Goal: Task Accomplishment & Management: Manage account settings

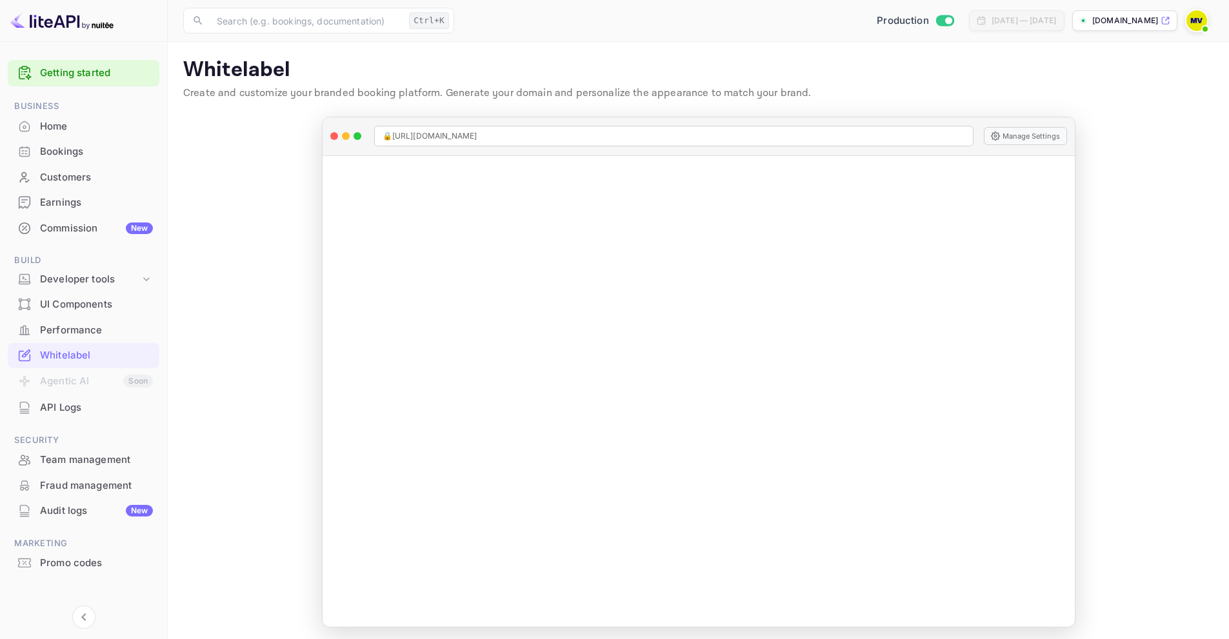
click at [75, 227] on div "Commission New" at bounding box center [96, 228] width 113 height 15
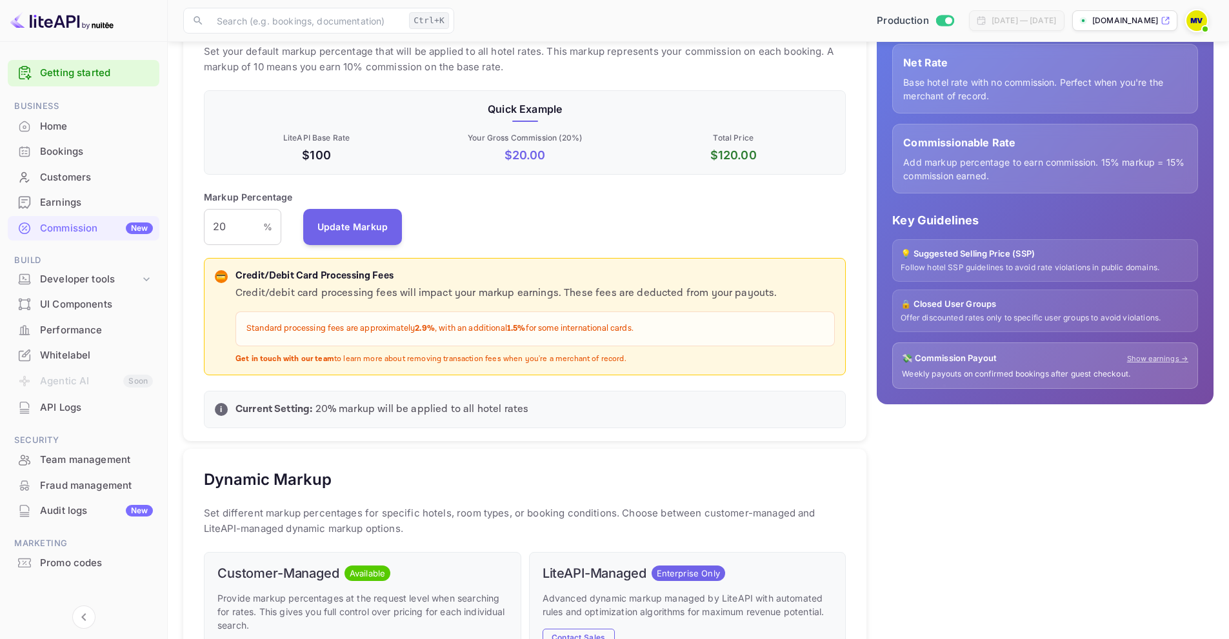
scroll to position [64, 0]
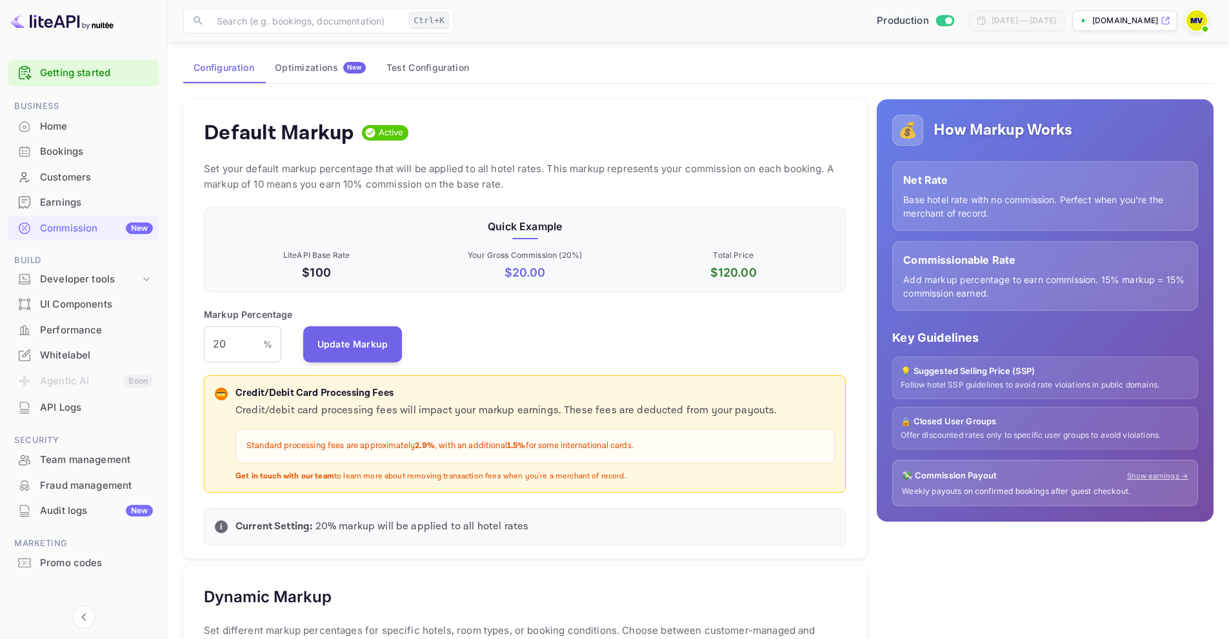
click at [303, 68] on div "Optimizations New" at bounding box center [320, 68] width 91 height 12
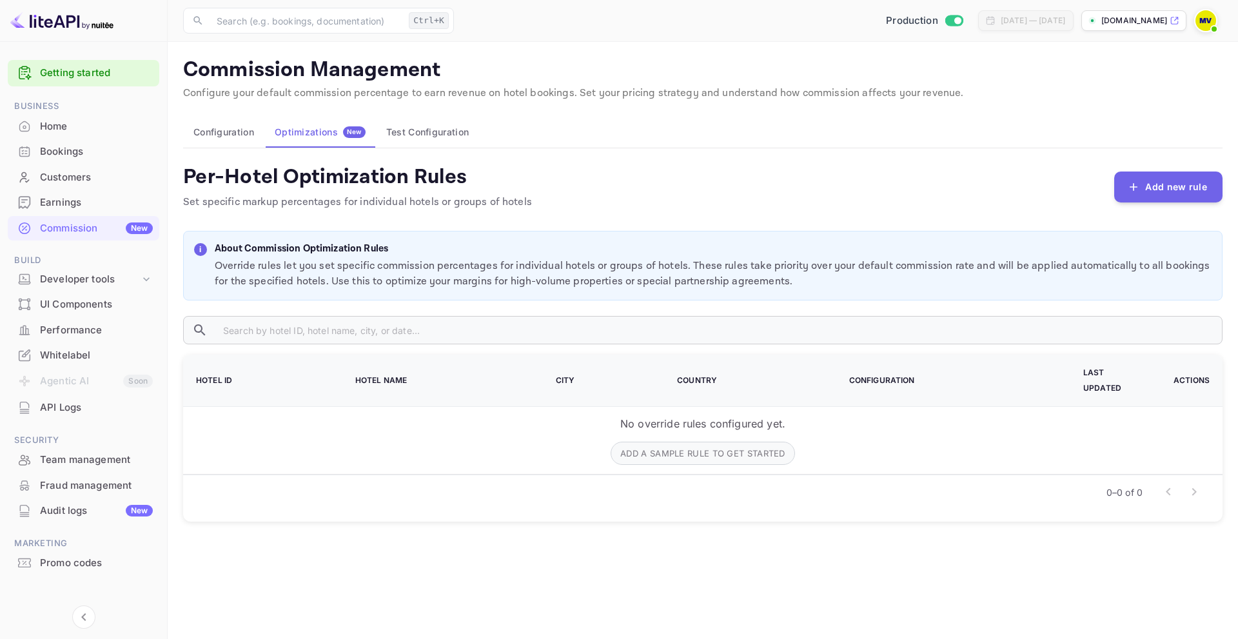
click at [416, 130] on button "Test Configuration" at bounding box center [427, 132] width 103 height 31
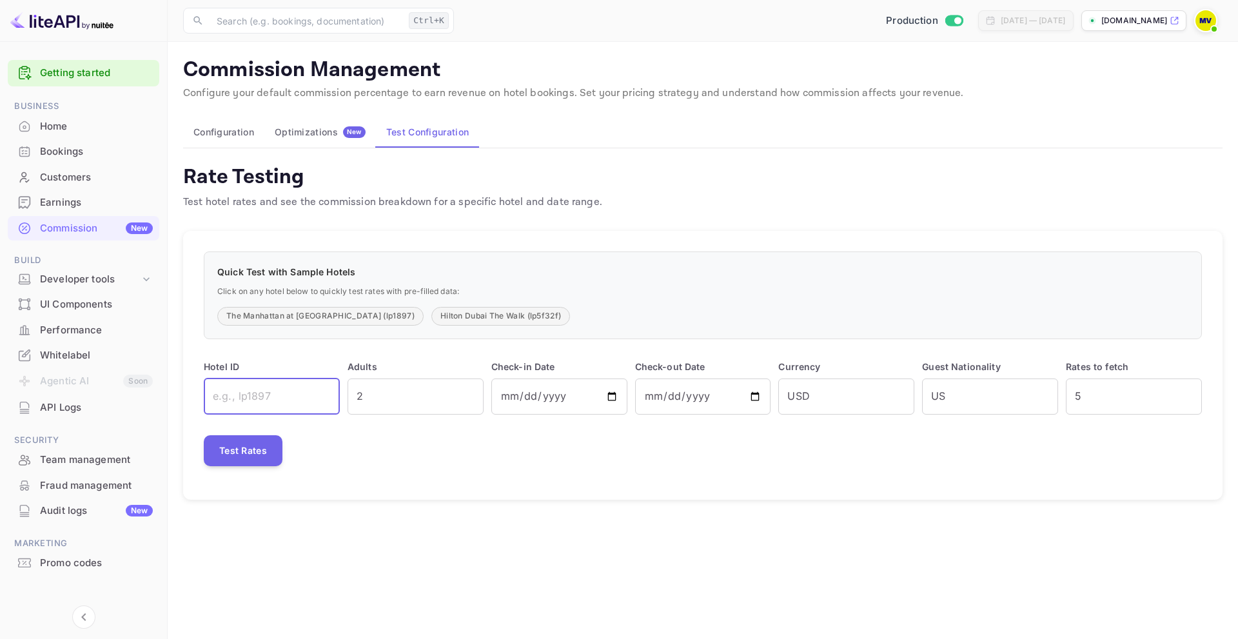
click at [253, 400] on input "text" at bounding box center [272, 397] width 136 height 36
click at [643, 316] on div "The Manhattan at [GEOGRAPHIC_DATA] (lp1897) [GEOGRAPHIC_DATA] The Walk (lp5f32f)" at bounding box center [702, 316] width 971 height 19
click at [487, 319] on button "Hilton Dubai The Walk (lp5f32f)" at bounding box center [500, 316] width 139 height 19
type input "lp5f32f"
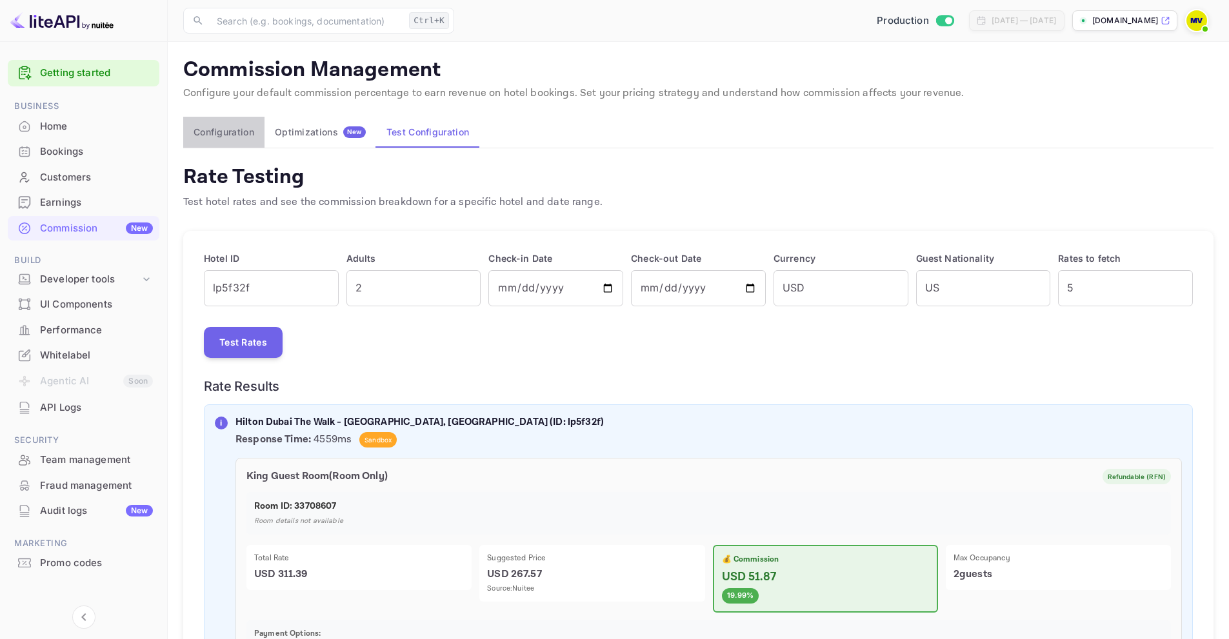
click at [211, 131] on button "Configuration" at bounding box center [223, 132] width 81 height 31
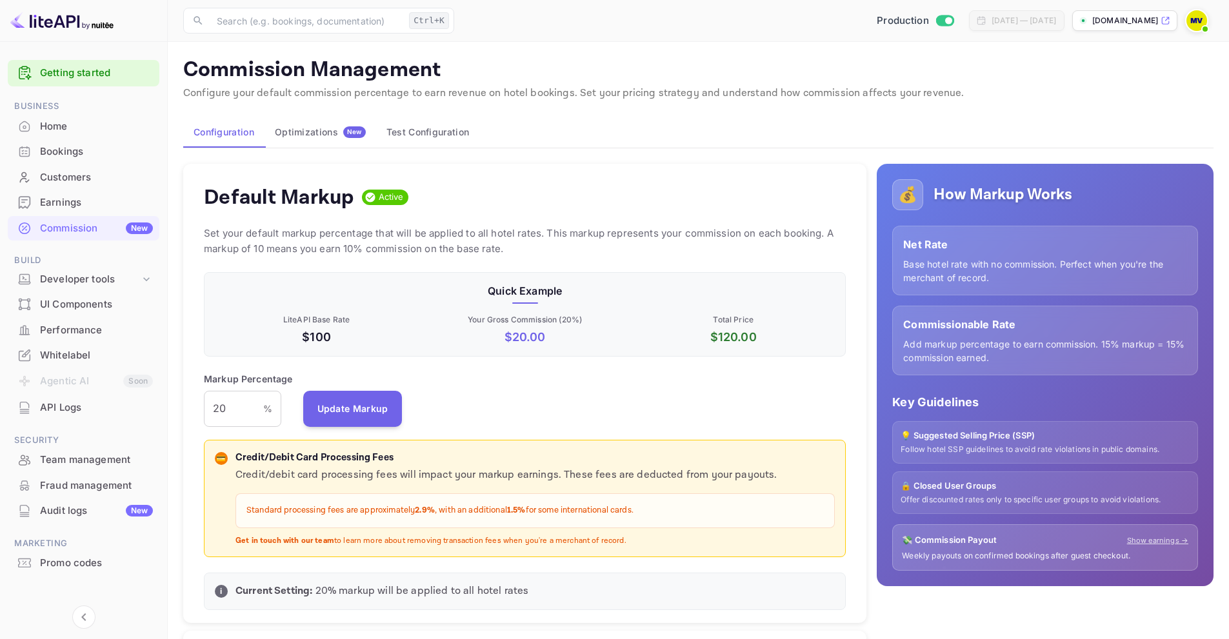
scroll to position [219, 633]
drag, startPoint x: 226, startPoint y: 410, endPoint x: 210, endPoint y: 411, distance: 16.8
click at [210, 411] on input "20" at bounding box center [233, 409] width 59 height 36
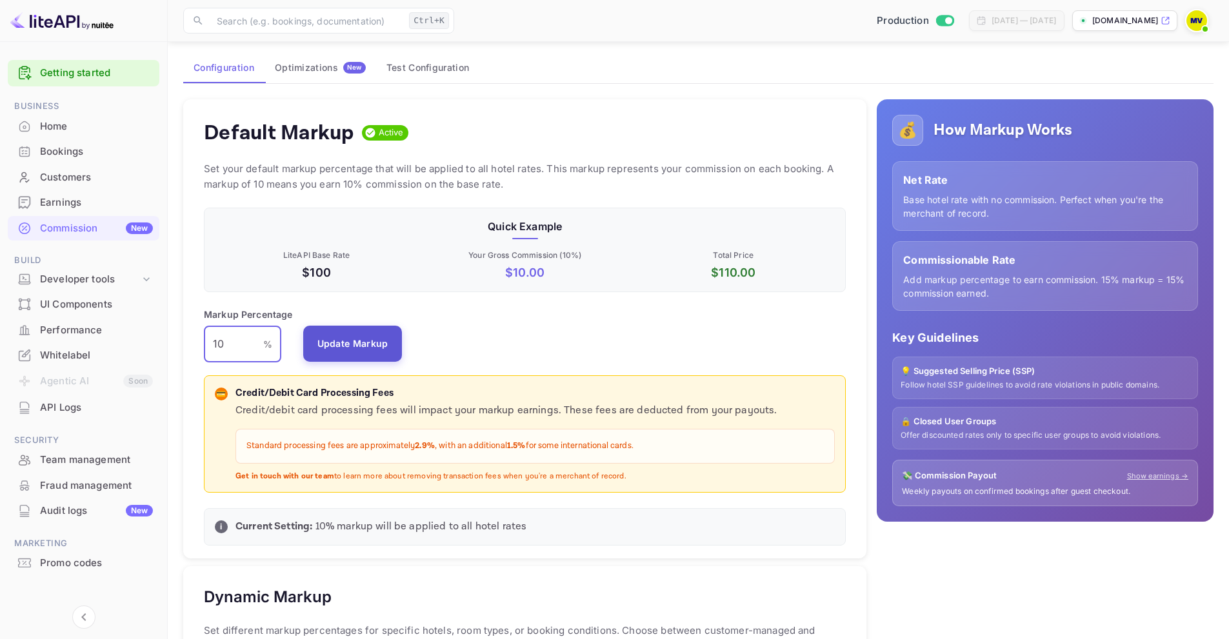
click at [344, 342] on button "Update Markup" at bounding box center [352, 344] width 99 height 36
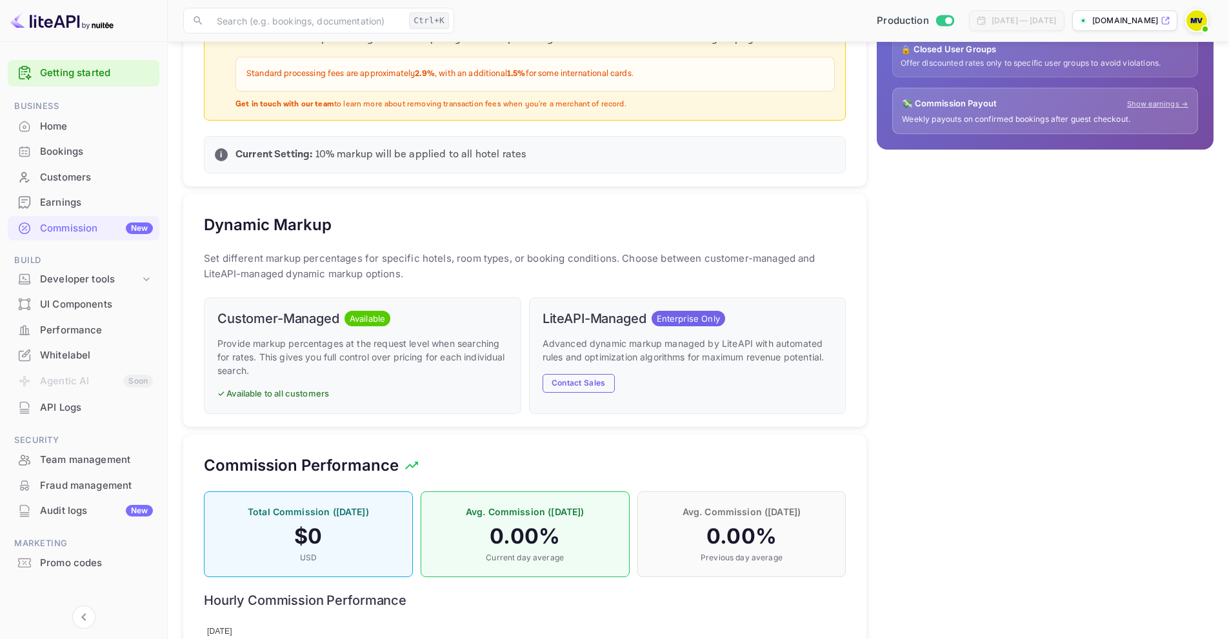
scroll to position [451, 0]
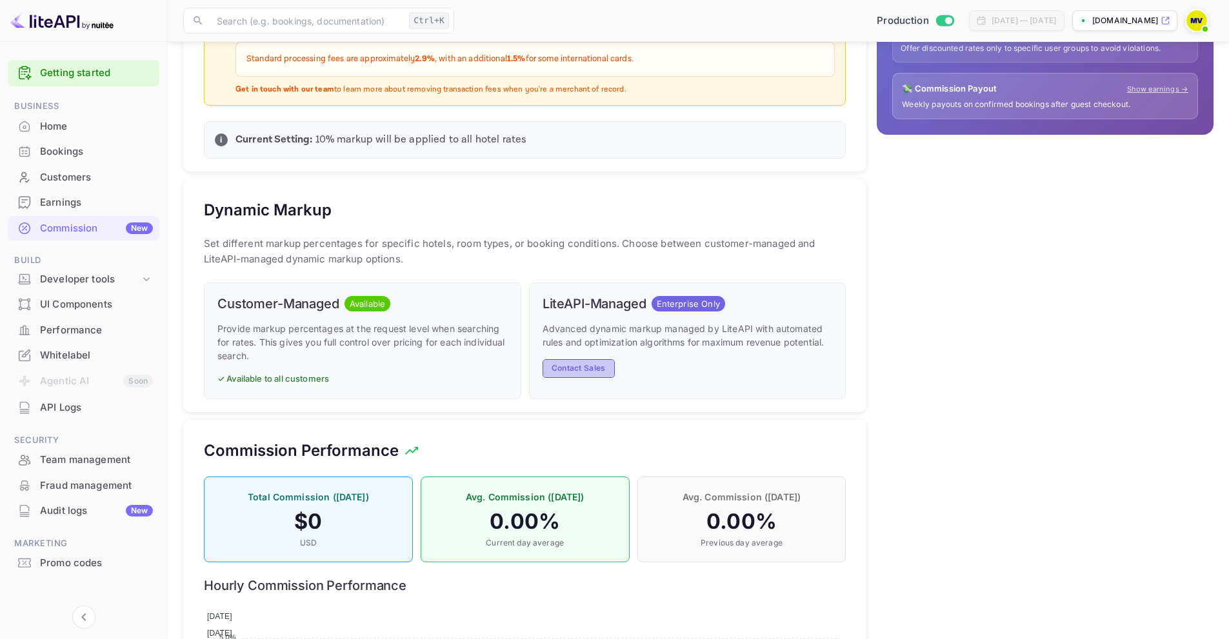
click at [586, 370] on button "Contact Sales" at bounding box center [578, 368] width 72 height 19
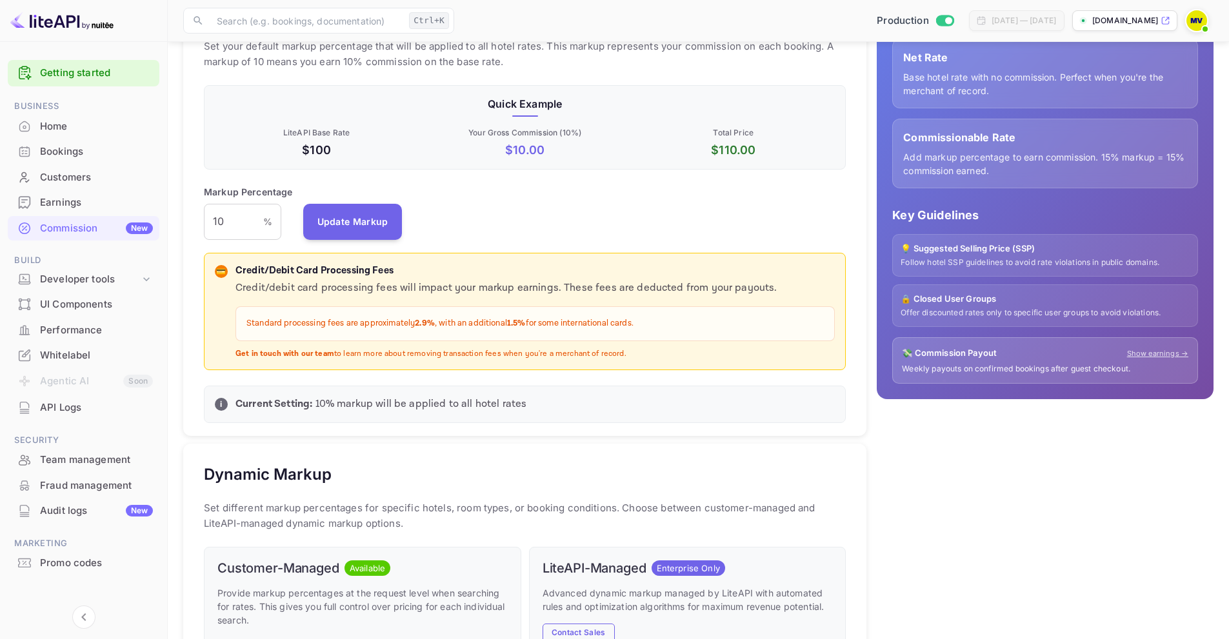
scroll to position [139, 0]
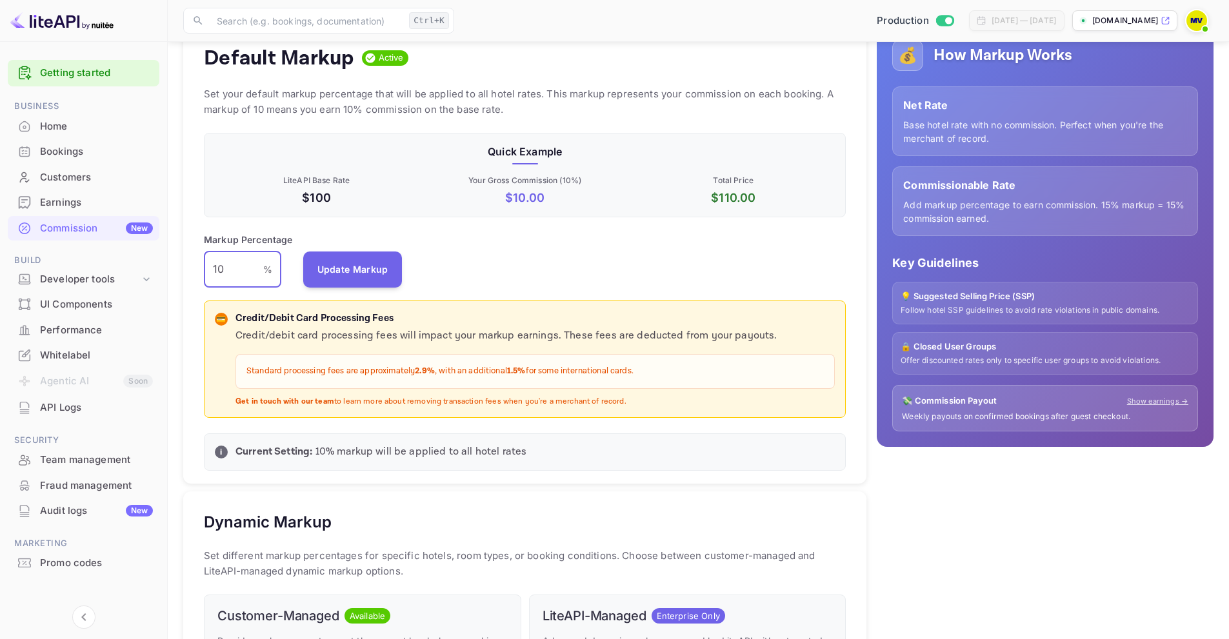
drag, startPoint x: 227, startPoint y: 266, endPoint x: 208, endPoint y: 269, distance: 19.5
click at [208, 269] on input "10" at bounding box center [233, 270] width 59 height 36
click at [338, 274] on button "Update Markup" at bounding box center [352, 269] width 99 height 36
drag, startPoint x: 232, startPoint y: 265, endPoint x: 214, endPoint y: 266, distance: 18.1
click at [214, 266] on input "15" at bounding box center [233, 270] width 59 height 36
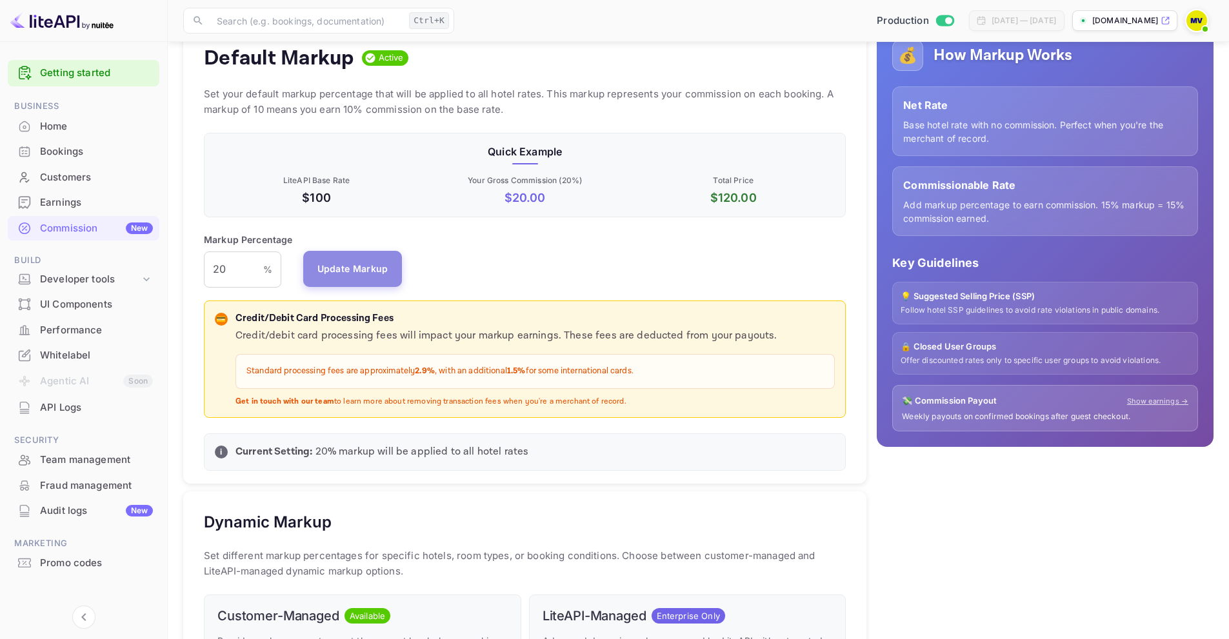
click at [333, 271] on button "Update Markup" at bounding box center [352, 269] width 99 height 36
drag, startPoint x: 240, startPoint y: 271, endPoint x: 209, endPoint y: 272, distance: 31.0
click at [209, 272] on input "20" at bounding box center [233, 270] width 59 height 36
click at [337, 275] on button "Update Markup" at bounding box center [352, 269] width 99 height 36
drag, startPoint x: 237, startPoint y: 267, endPoint x: 199, endPoint y: 256, distance: 39.6
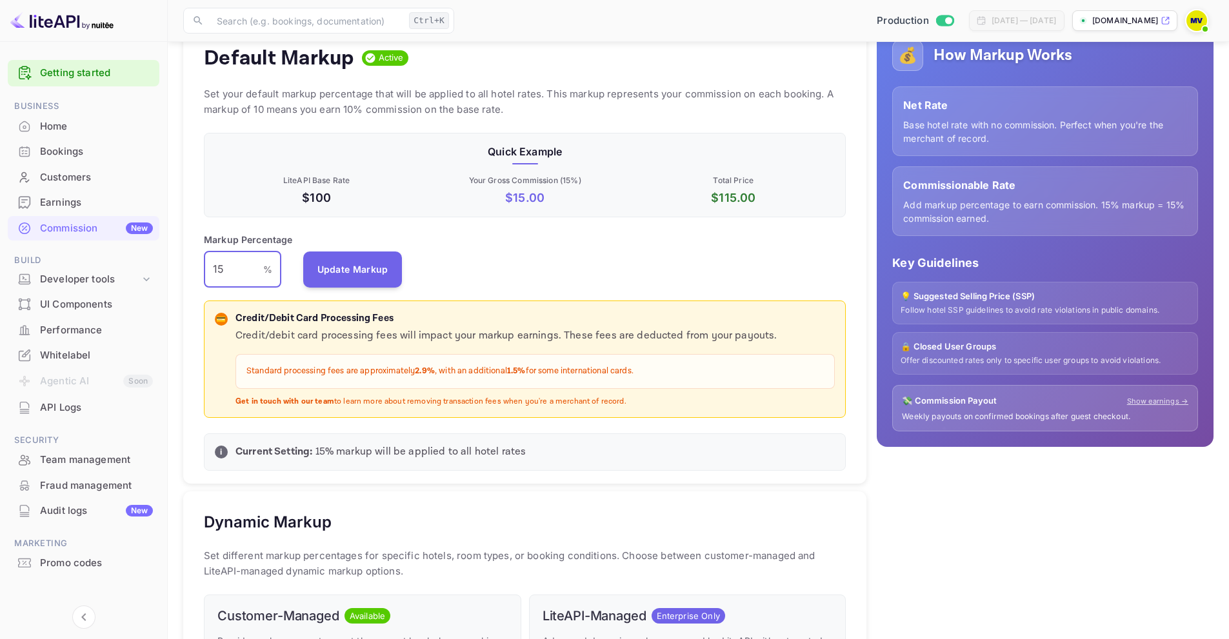
click at [199, 256] on div "Default Markup Active Set your default markup percentage that will be applied t…" at bounding box center [524, 255] width 683 height 460
type input "10"
click at [359, 264] on button "Update Markup" at bounding box center [352, 269] width 99 height 36
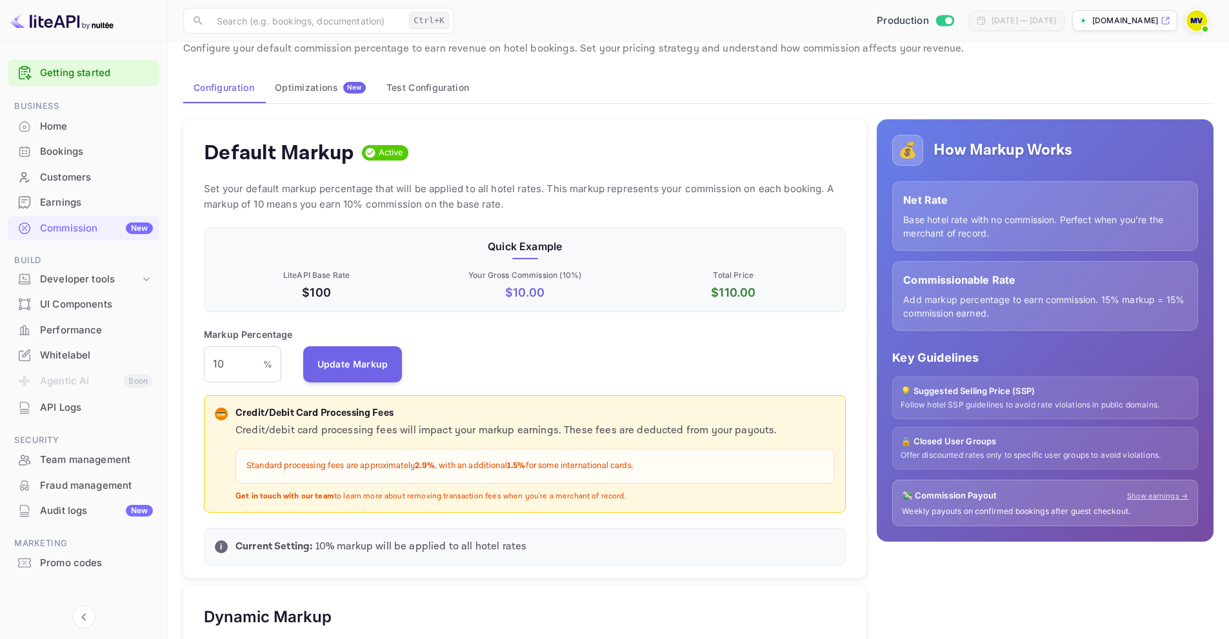
scroll to position [0, 0]
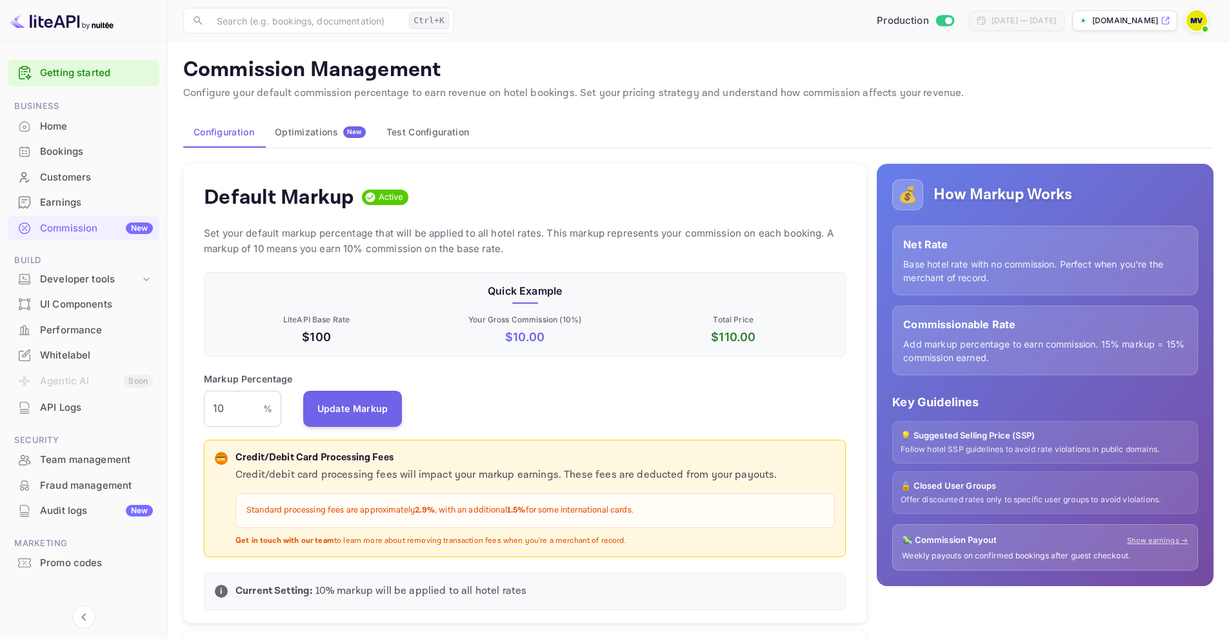
click at [1196, 23] on img at bounding box center [1196, 20] width 21 height 21
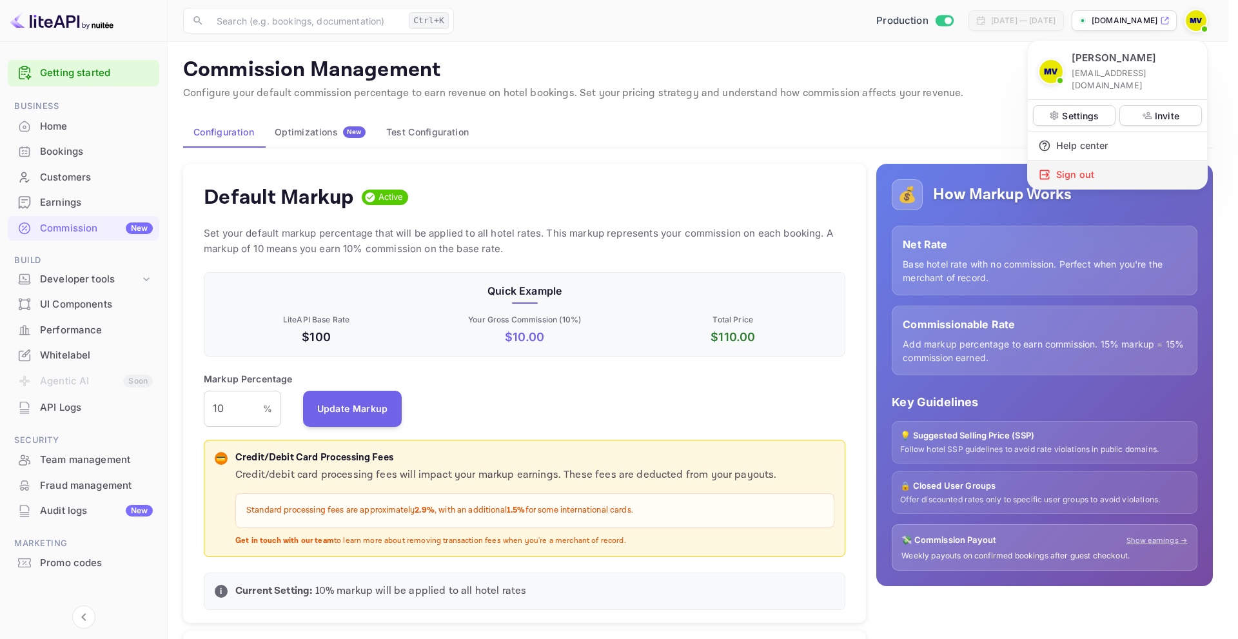
click at [1078, 166] on div "Sign out" at bounding box center [1117, 175] width 179 height 28
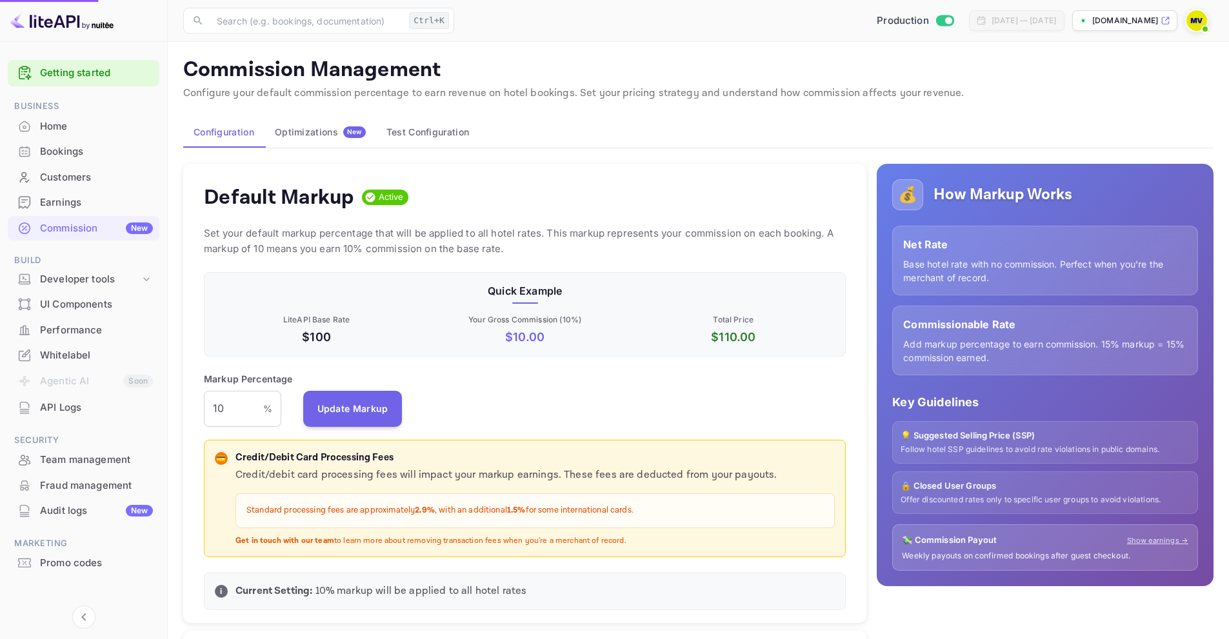
scroll to position [10, 10]
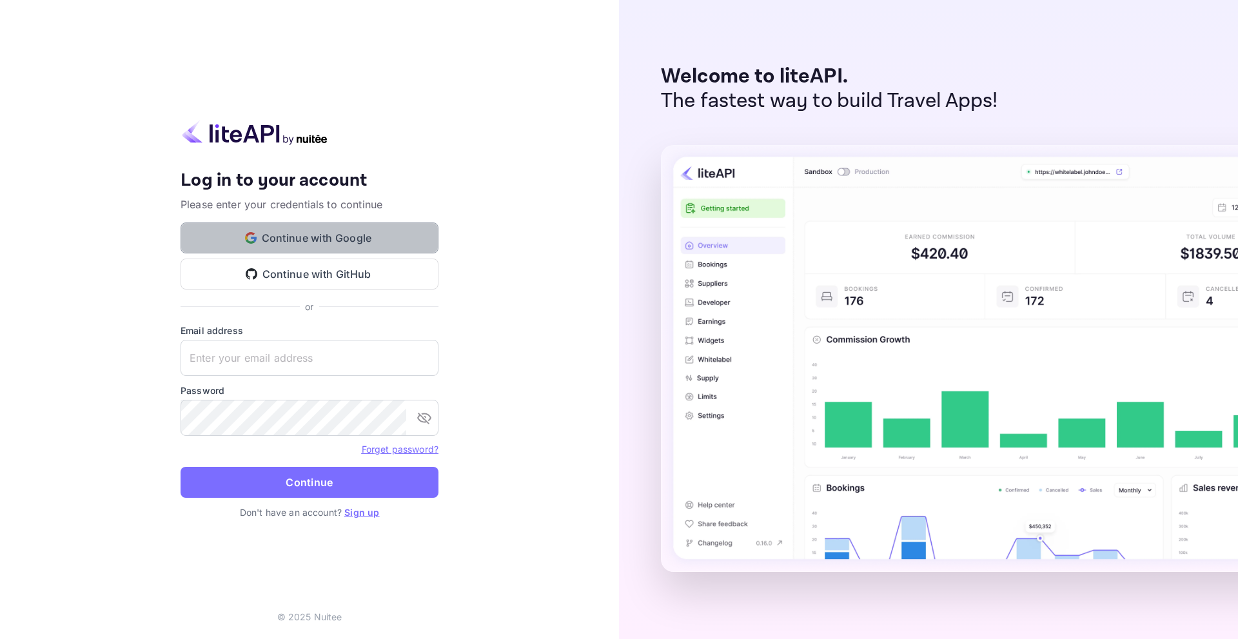
click at [306, 239] on button "Continue with Google" at bounding box center [310, 238] width 258 height 31
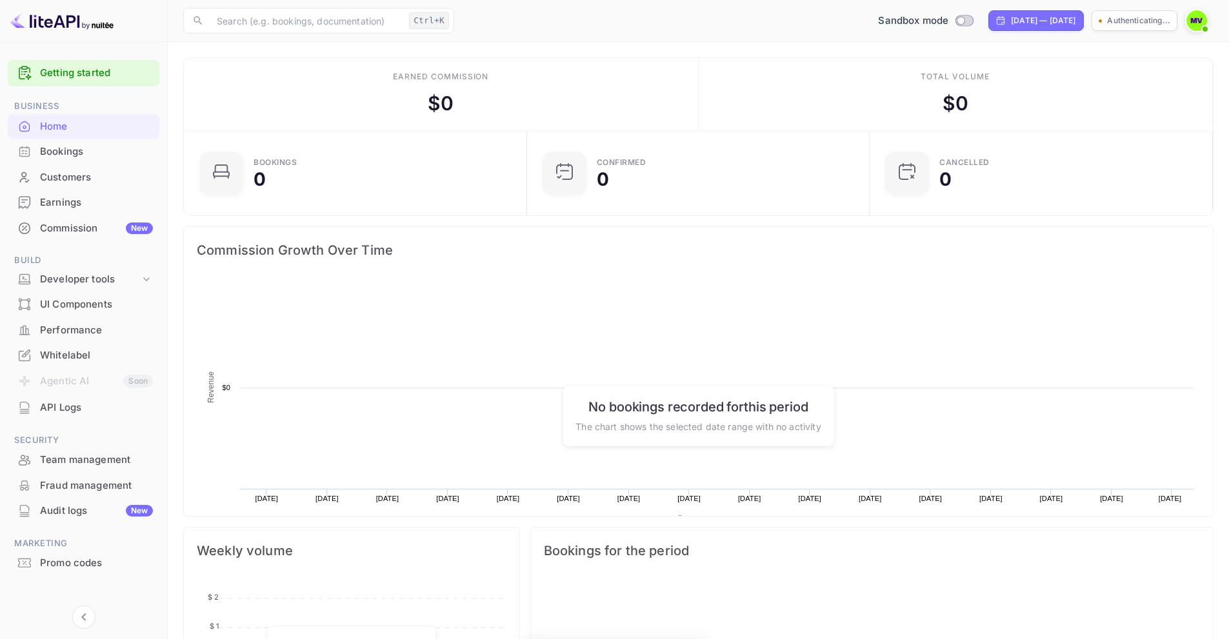
scroll to position [200, 325]
